Goal: Information Seeking & Learning: Learn about a topic

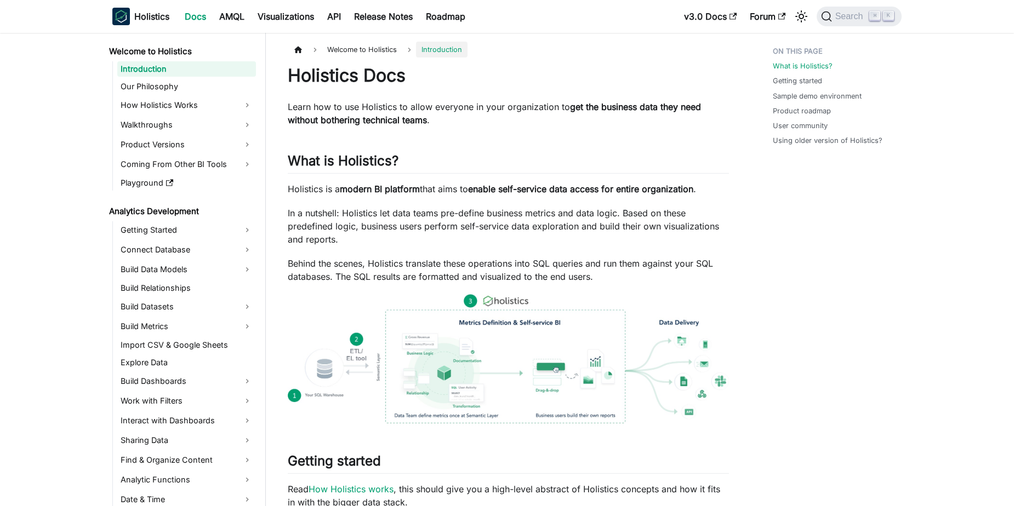
click at [853, 14] on span "Search" at bounding box center [851, 17] width 38 height 10
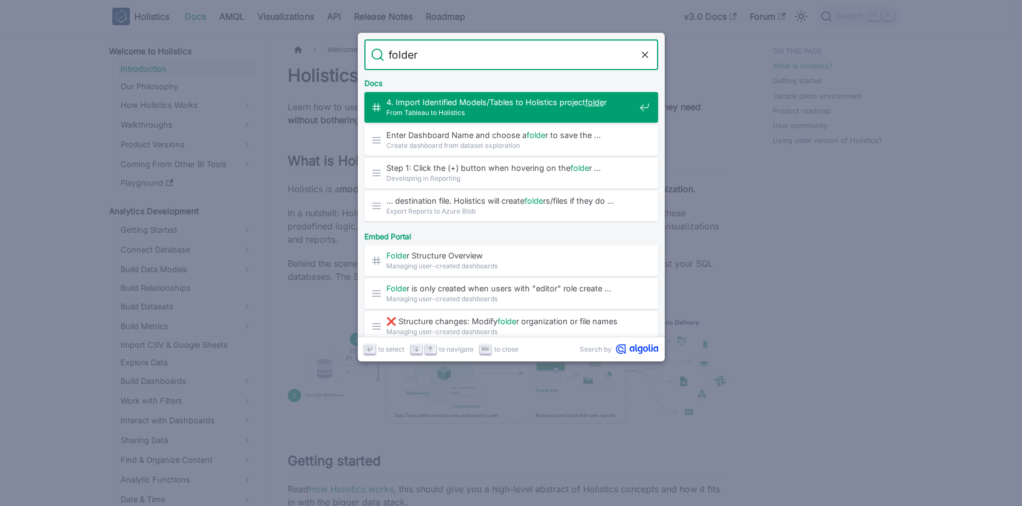
type input "folders"
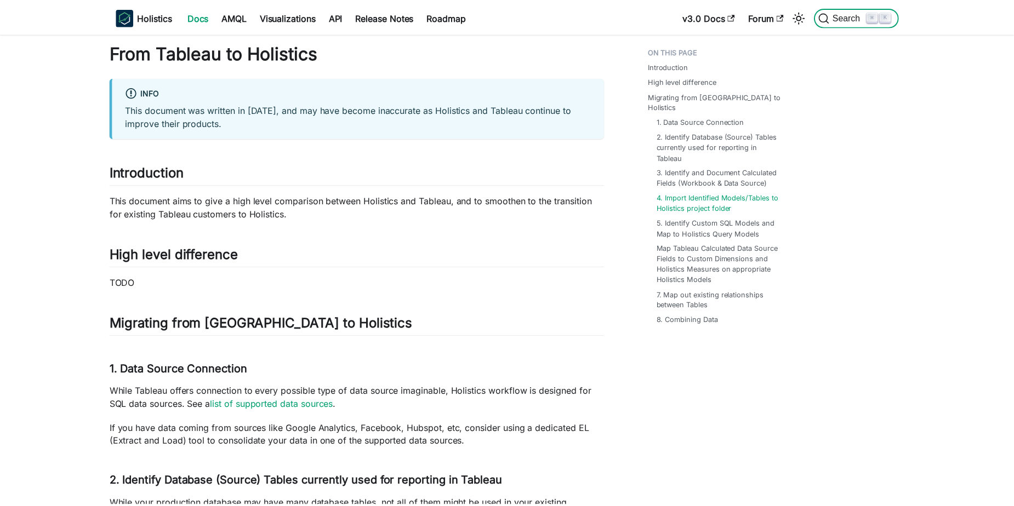
scroll to position [624, 0]
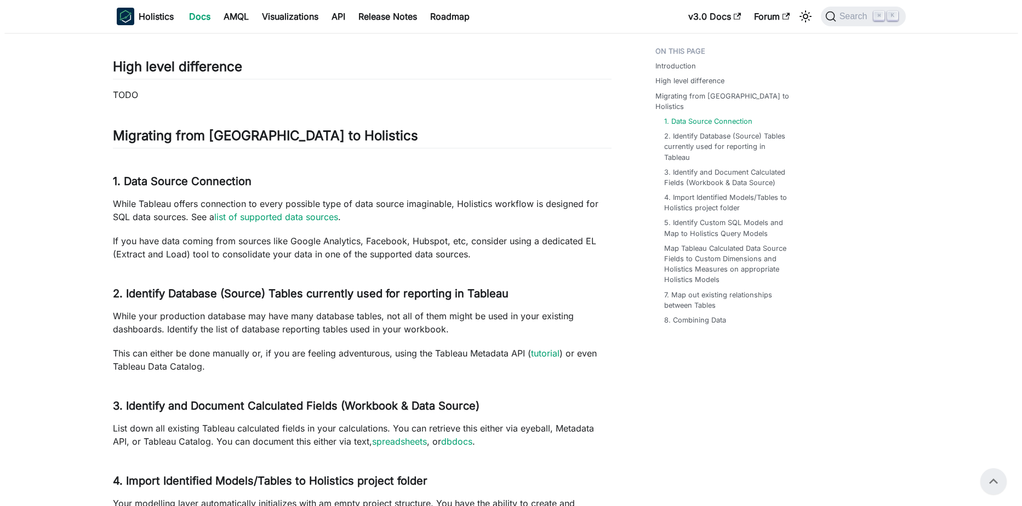
scroll to position [0, 0]
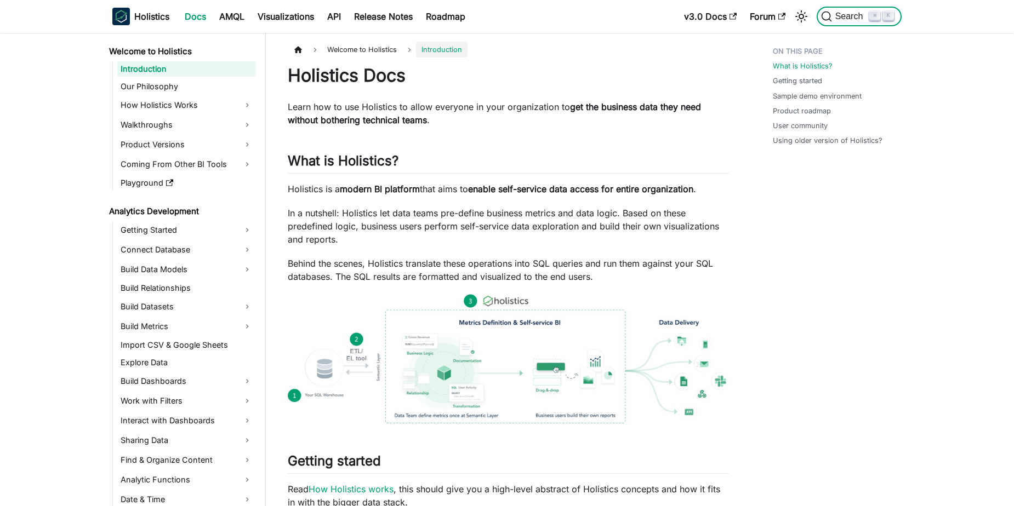
click at [845, 19] on span "Search" at bounding box center [851, 17] width 38 height 10
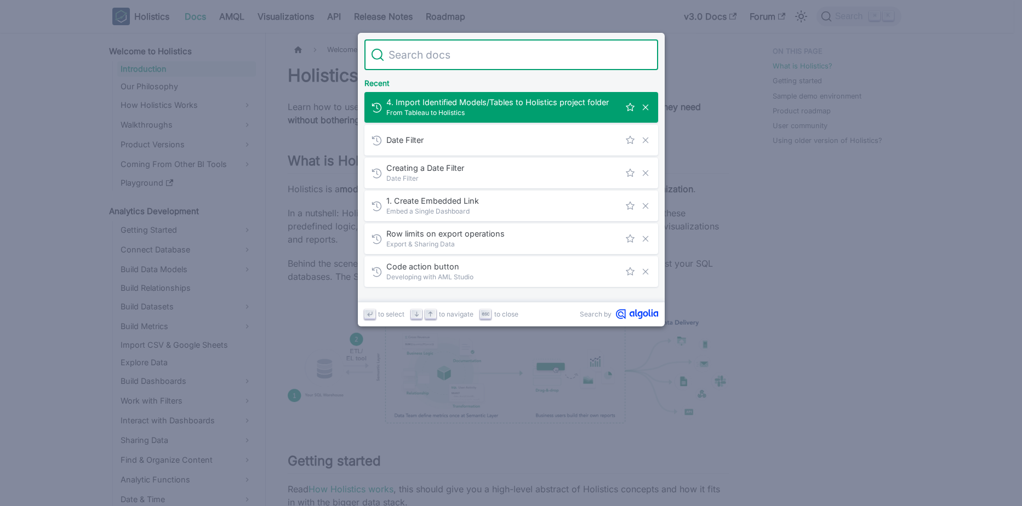
click at [523, 107] on span "From Tableau to Holistics" at bounding box center [502, 112] width 233 height 10
